Goal: Find contact information: Find contact information

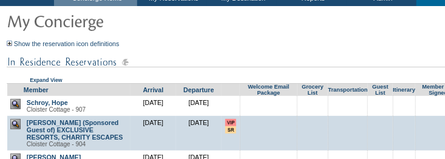
scroll to position [60, 0]
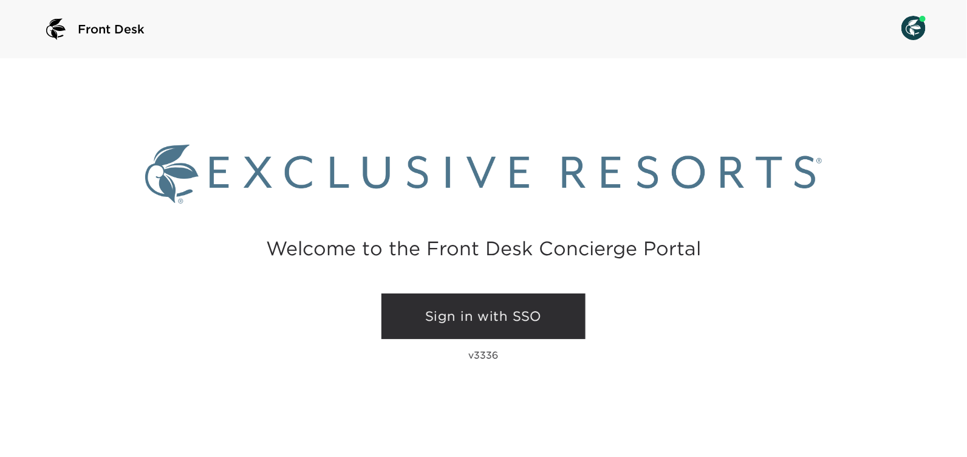
click at [487, 318] on link "Sign in with SSO" at bounding box center [484, 316] width 204 height 46
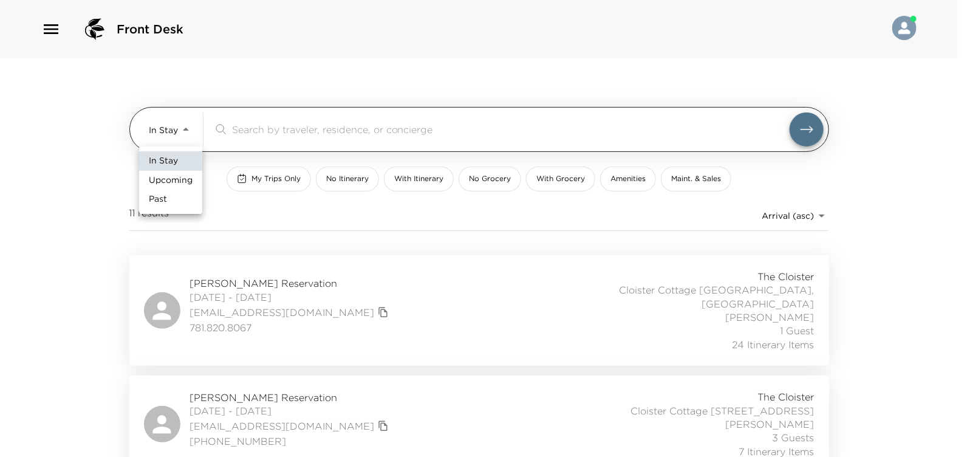
click at [188, 127] on body "Front Desk In Stay In-Stay ​ My Trips Only No Itinerary With Itinerary No Groce…" at bounding box center [483, 228] width 967 height 457
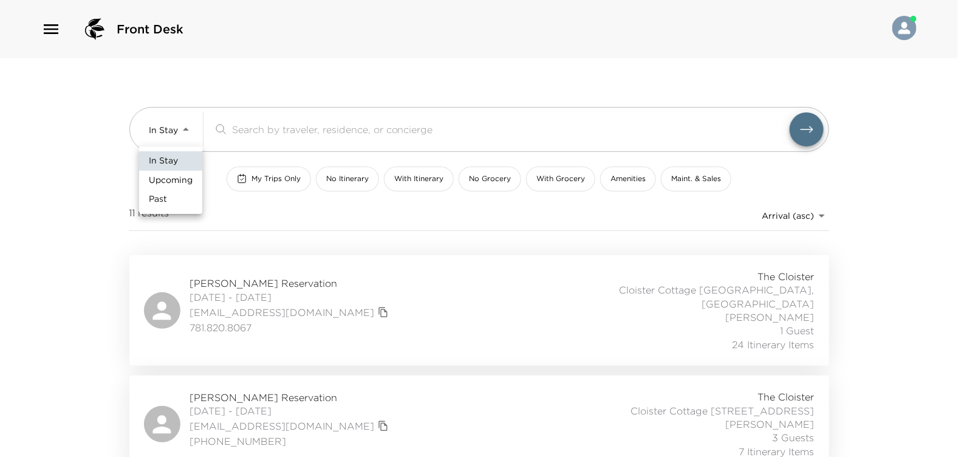
click at [176, 182] on span "Upcoming" at bounding box center [171, 180] width 44 height 12
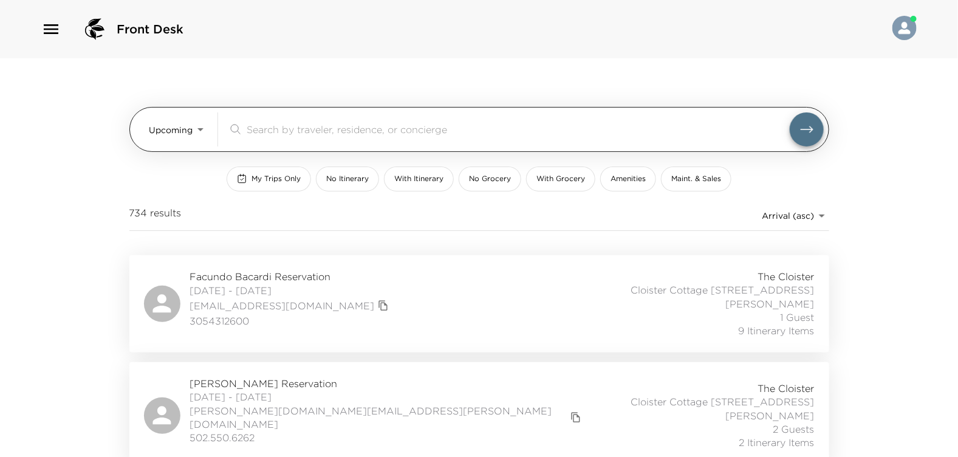
click at [253, 133] on input "search" at bounding box center [518, 129] width 543 height 14
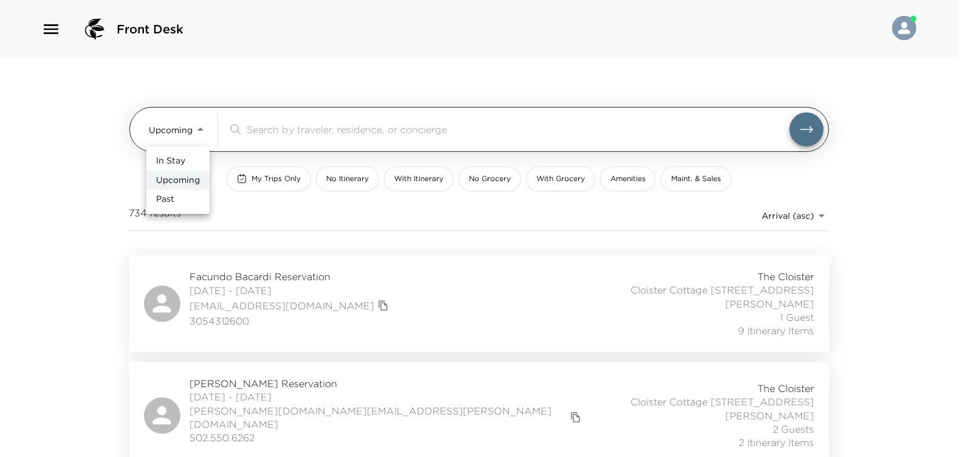
click at [201, 129] on body "Front Desk Upcoming Upcoming ​ My Trips Only No Itinerary With Itinerary No Gro…" at bounding box center [483, 228] width 967 height 457
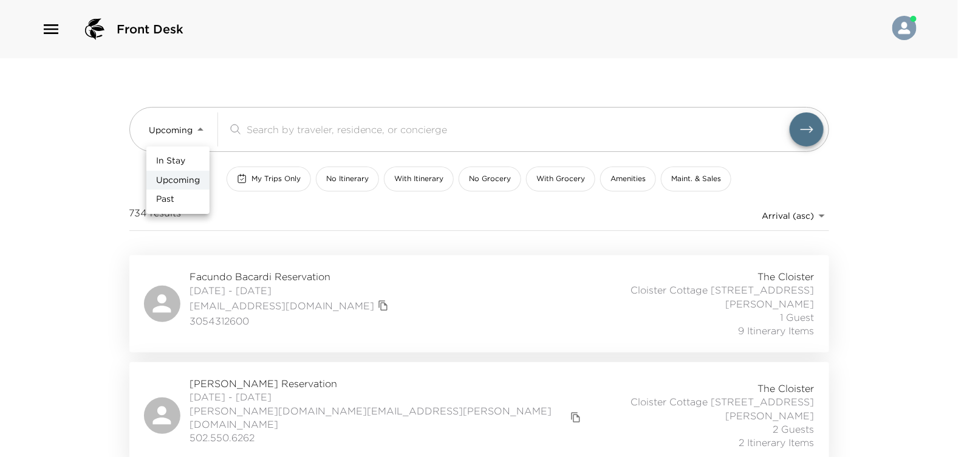
click at [171, 160] on span "In Stay" at bounding box center [170, 161] width 29 height 12
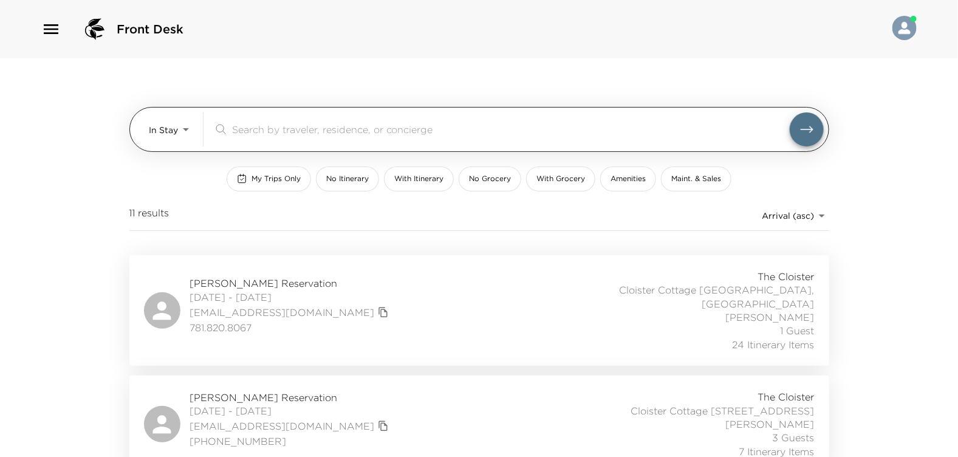
click at [805, 129] on icon "submit" at bounding box center [806, 129] width 13 height 7
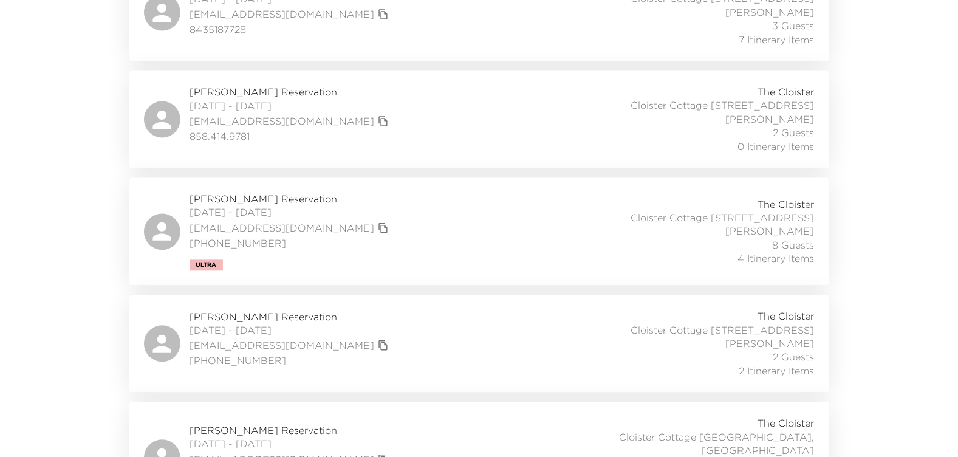
scroll to position [984, 0]
click at [253, 420] on span "Mary Beth McLean Reservation" at bounding box center [291, 426] width 202 height 13
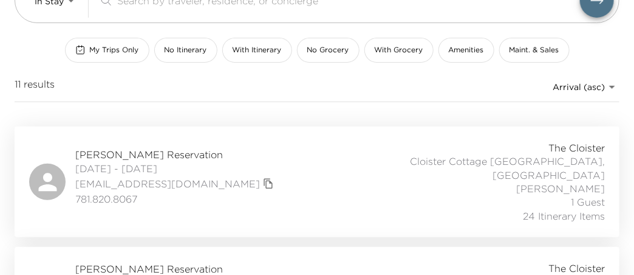
scroll to position [0, 0]
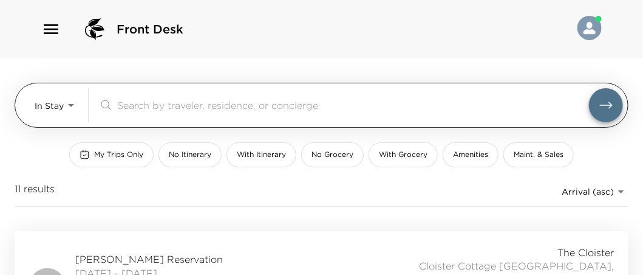
click at [69, 103] on body "Front Desk In Stay In-Stay ​ My Trips Only No Itinerary With Itinerary No Groce…" at bounding box center [321, 137] width 643 height 275
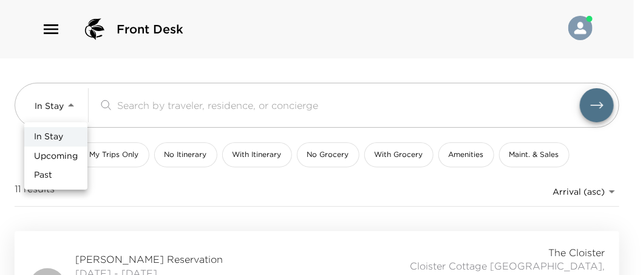
click at [53, 155] on span "Upcoming" at bounding box center [56, 156] width 44 height 12
type input "Upcoming"
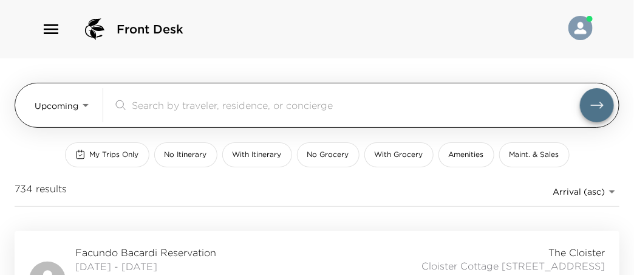
click at [140, 103] on input "search" at bounding box center [356, 105] width 448 height 14
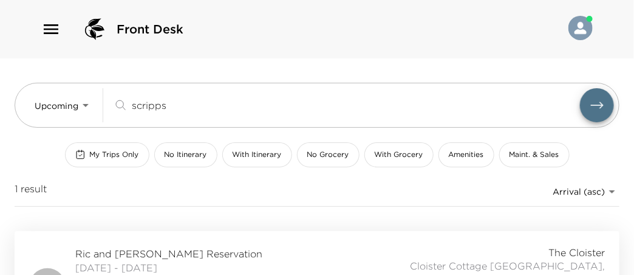
scroll to position [62, 0]
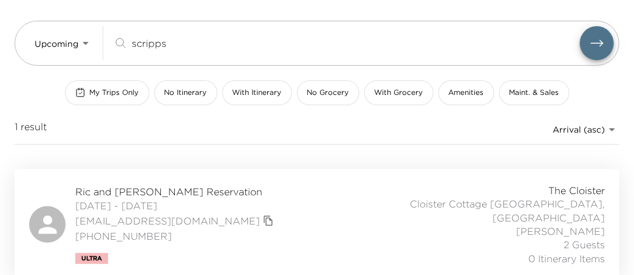
type input "scripps"
click at [117, 194] on span "Ric and Debbie Scripps Reservation" at bounding box center [176, 191] width 202 height 13
click at [85, 190] on span "Ric and Debbie Scripps Reservation" at bounding box center [176, 191] width 202 height 13
click at [263, 219] on icon "copy primary member email" at bounding box center [268, 220] width 11 height 11
click at [167, 218] on link "ric@scrippsfamily.org" at bounding box center [167, 220] width 185 height 13
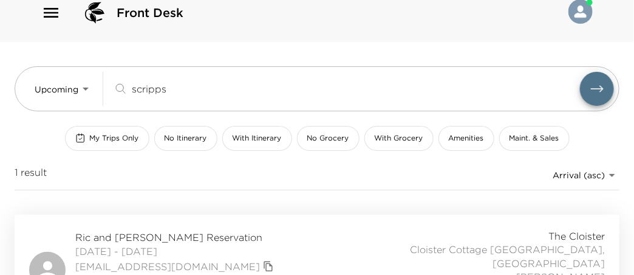
scroll to position [1, 0]
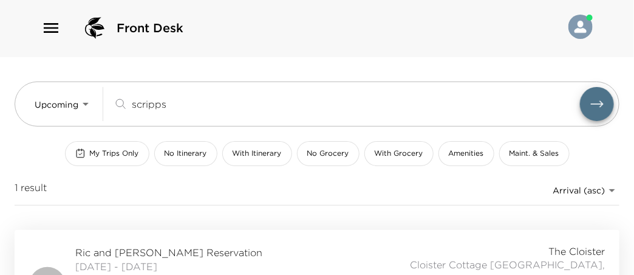
drag, startPoint x: 342, startPoint y: 208, endPoint x: 270, endPoint y: 210, distance: 71.7
